Goal: Transaction & Acquisition: Purchase product/service

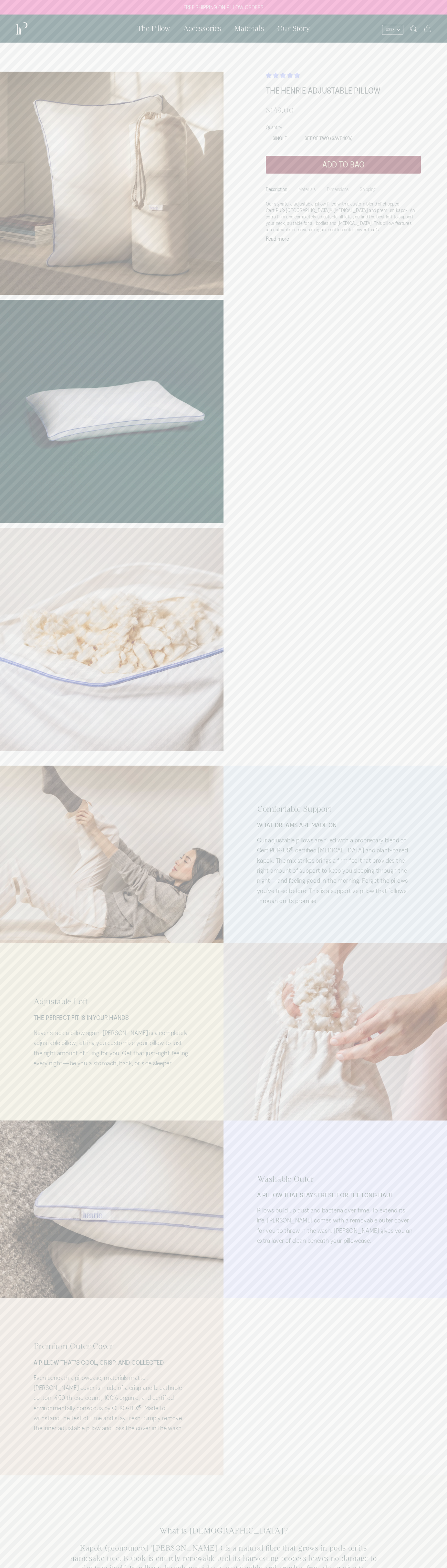
click at [276, 75] on span "4.87 stars" at bounding box center [276, 75] width 7 height 5
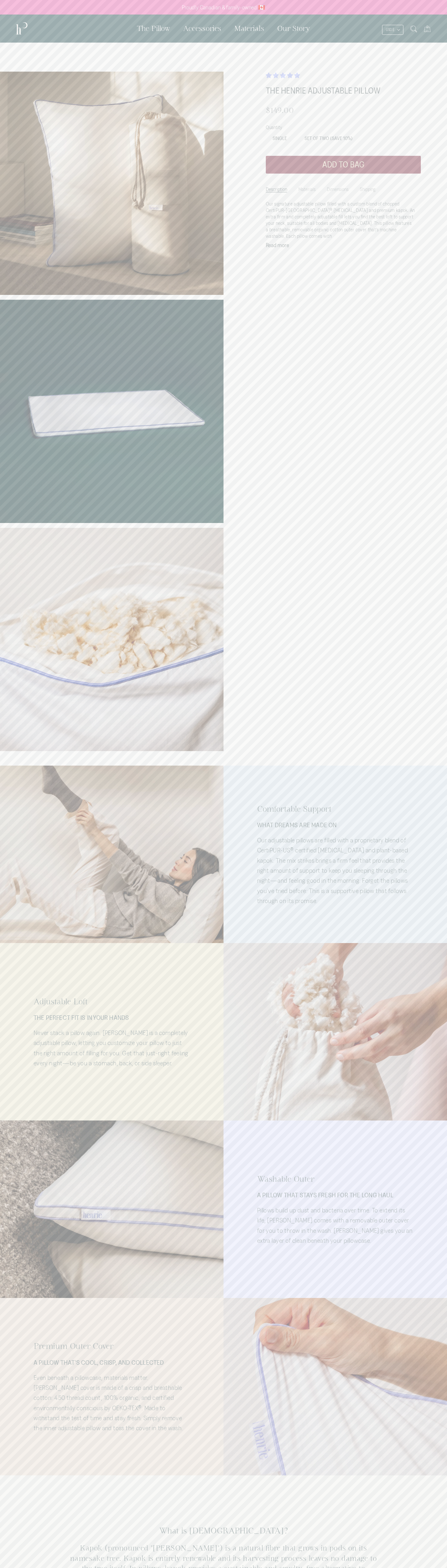
click at [343, 195] on ul "Description Materials Dimensions Shipping" at bounding box center [343, 195] width 155 height 24
click at [305, 187] on li "Materials" at bounding box center [307, 187] width 17 height 9
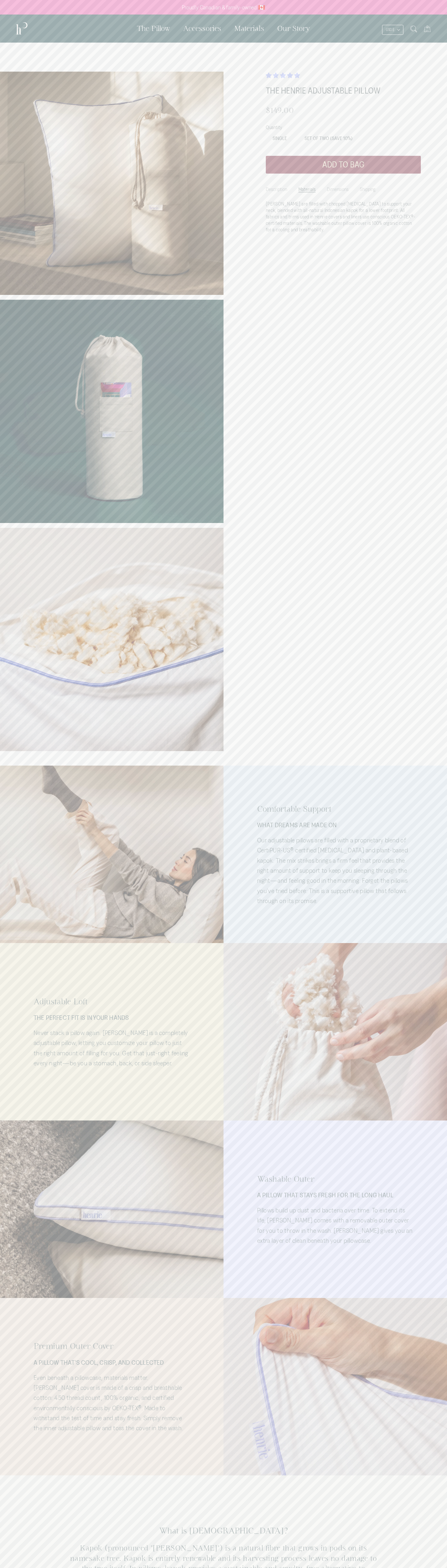
click at [343, 164] on button "Add to bag" at bounding box center [343, 164] width 155 height 18
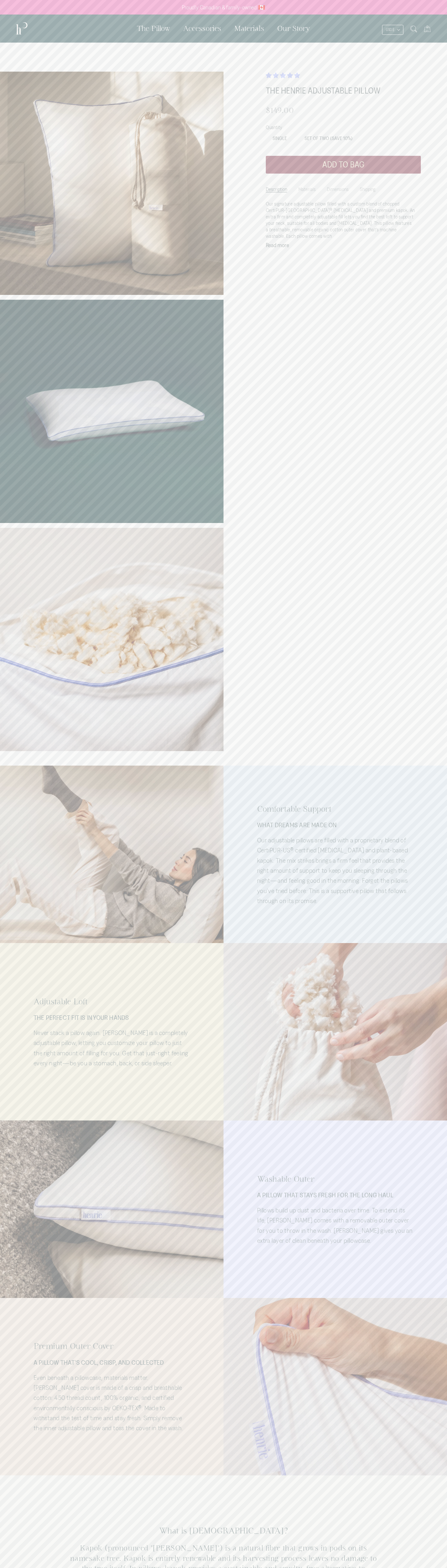
click at [427, 29] on icon at bounding box center [427, 29] width 7 height 7
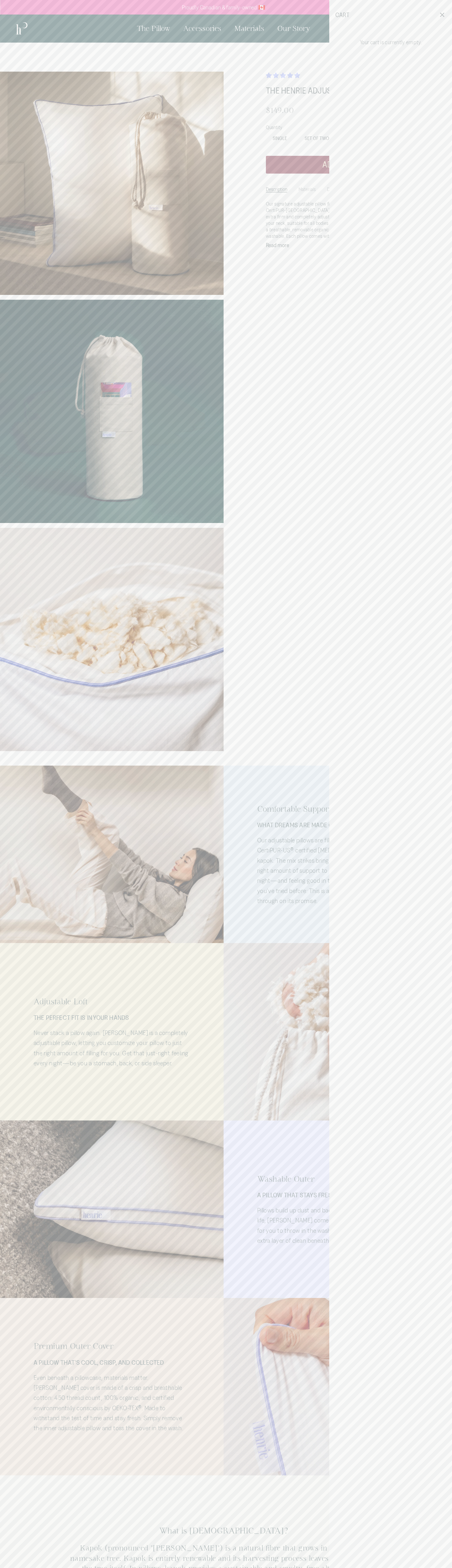
click at [395, 5] on header "Cart" at bounding box center [390, 15] width 122 height 30
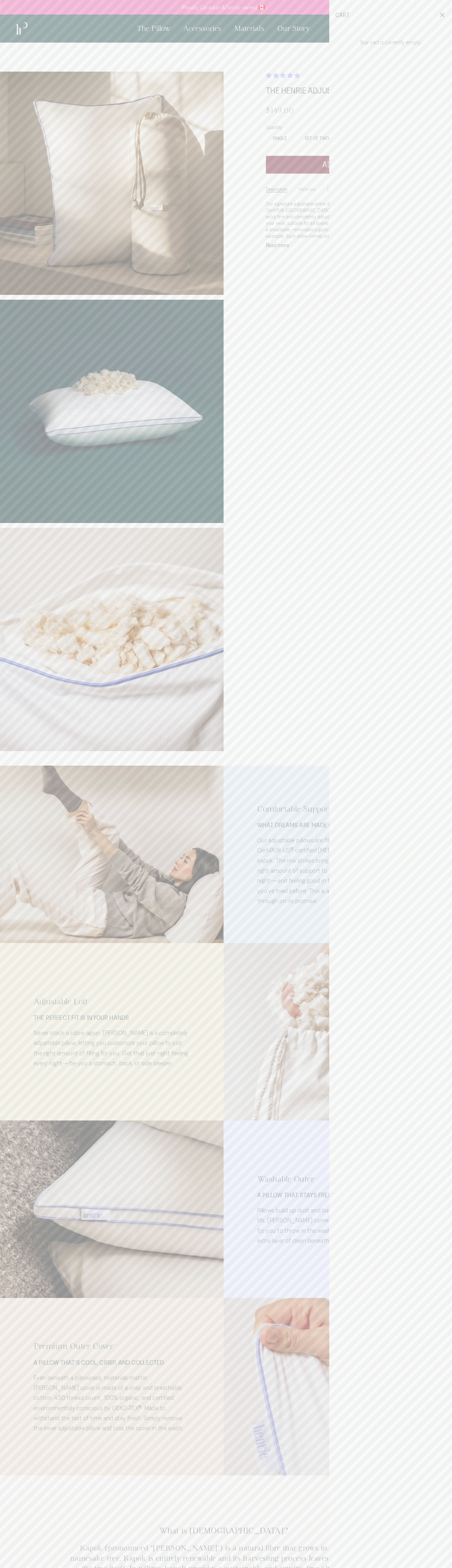
click at [447, 758] on html "Skip to content This site has limited support for your browser. We recommend sw…" at bounding box center [226, 959] width 452 height 1919
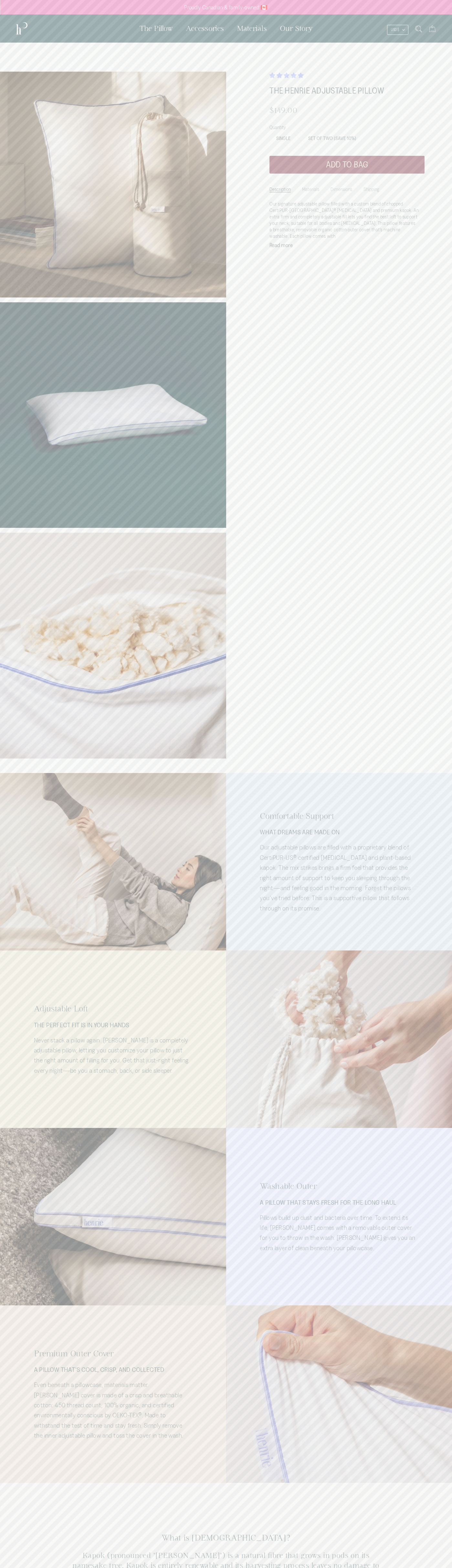
click at [441, 1567] on html "Skip to content This site has limited support for your browser. We recommend sw…" at bounding box center [226, 963] width 452 height 1927
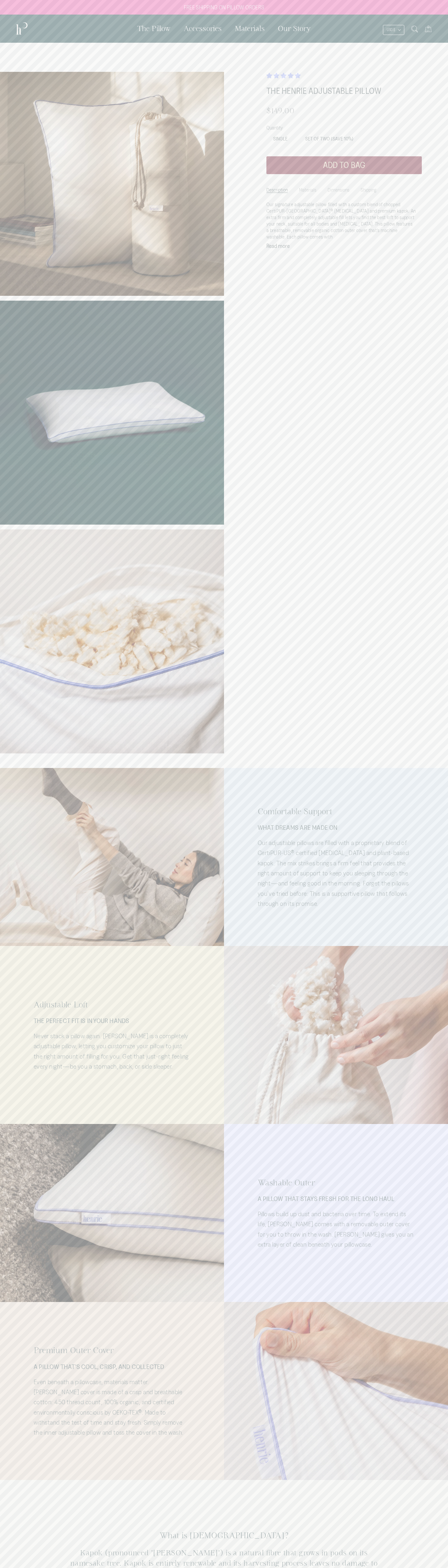
click at [30, 1512] on div "What is Kapok? Kapok (pronounced "kay-pock") is a natural fibre that grows in p…" at bounding box center [224, 1569] width 448 height 178
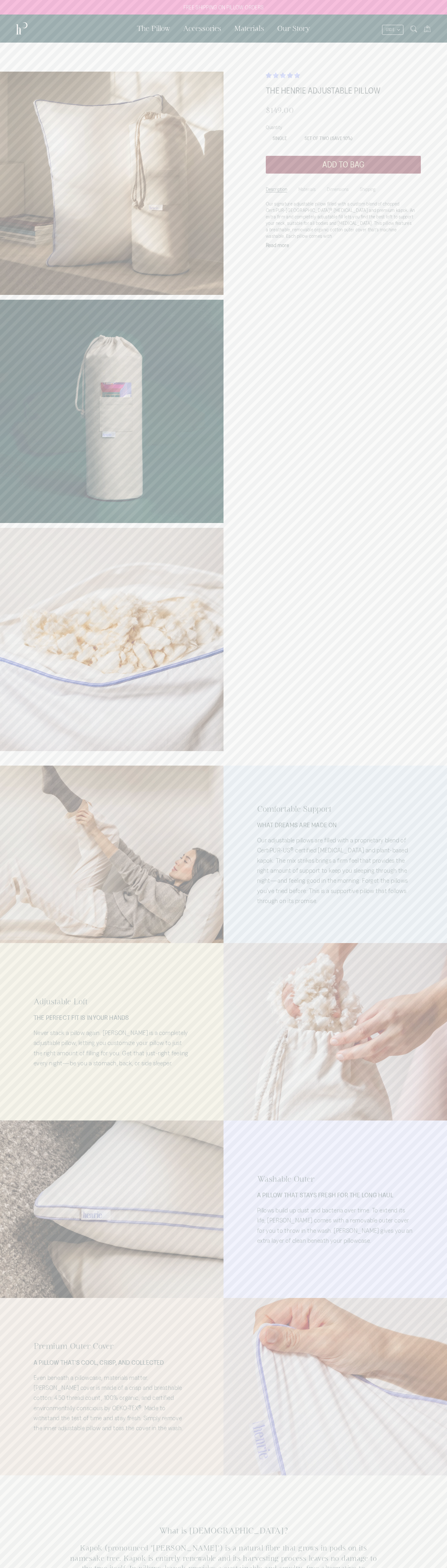
click at [427, 29] on icon at bounding box center [427, 29] width 7 height 7
